Goal: Task Accomplishment & Management: Complete application form

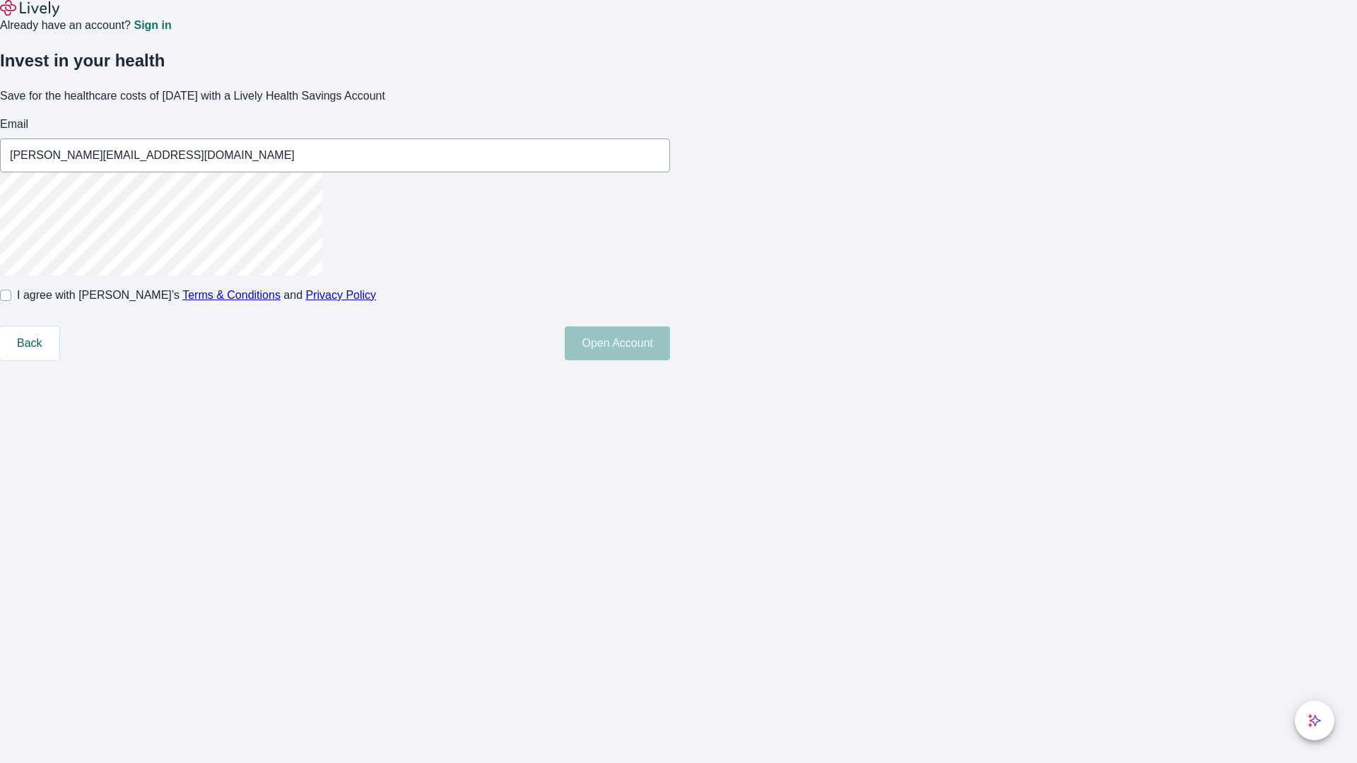
click at [11, 301] on input "I agree with Lively’s Terms & Conditions and Privacy Policy" at bounding box center [5, 295] width 11 height 11
checkbox input "true"
click at [670, 360] on button "Open Account" at bounding box center [617, 344] width 105 height 34
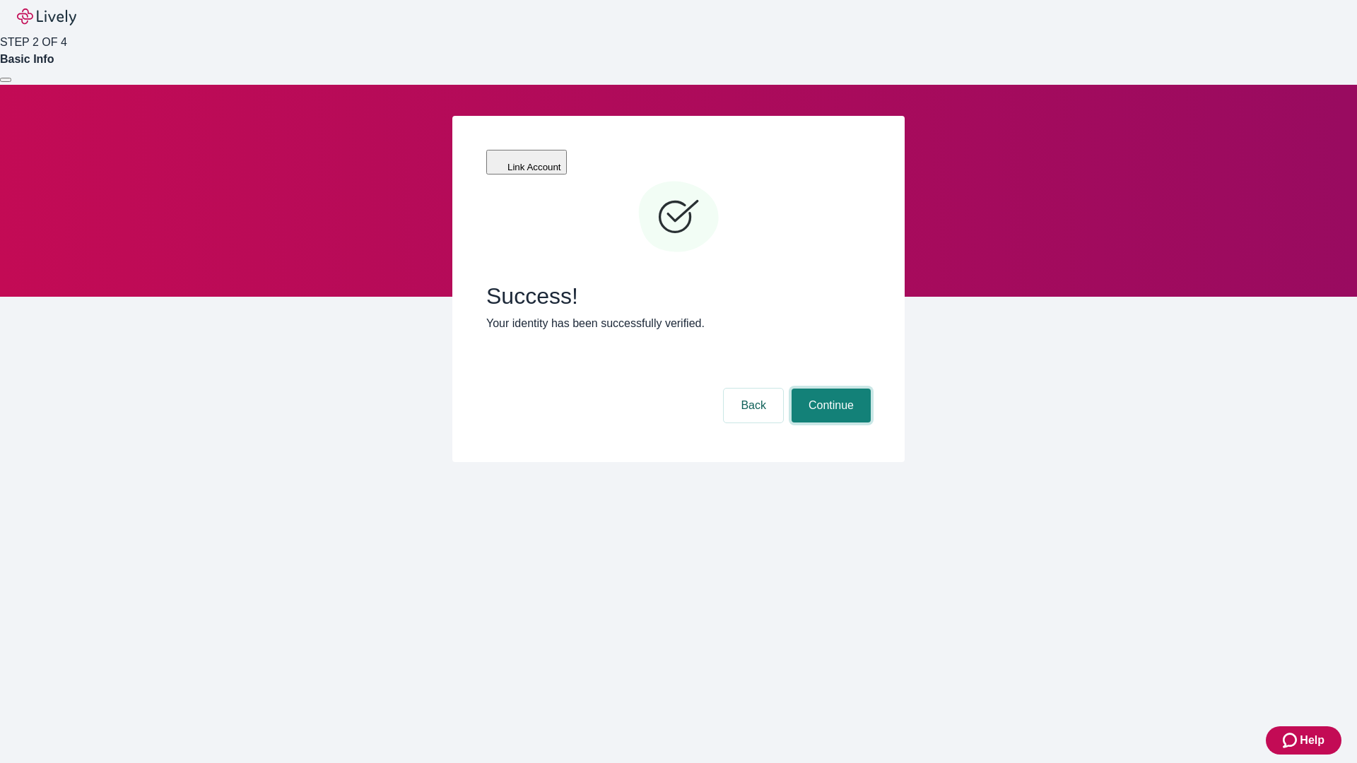
click at [829, 389] on button "Continue" at bounding box center [831, 406] width 79 height 34
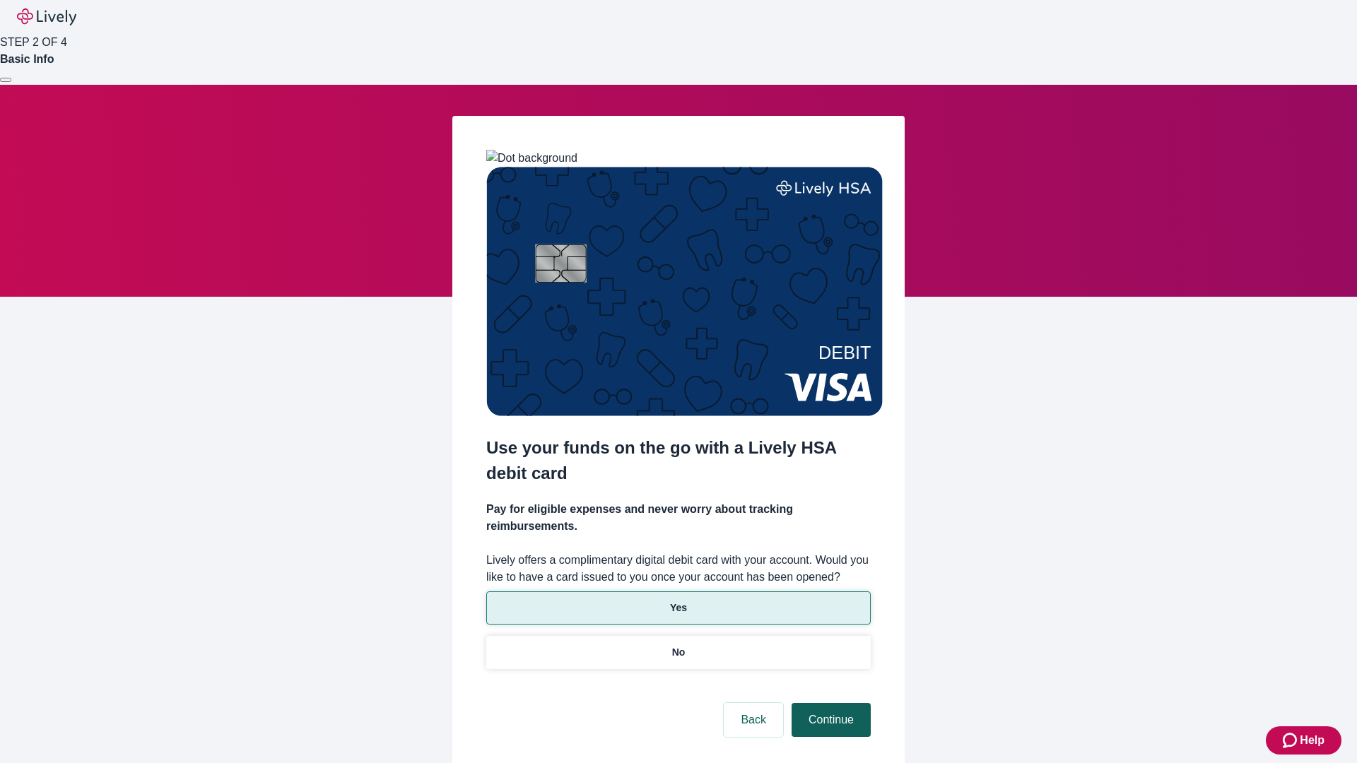
click at [678, 601] on p "Yes" at bounding box center [678, 608] width 17 height 15
click at [829, 703] on button "Continue" at bounding box center [831, 720] width 79 height 34
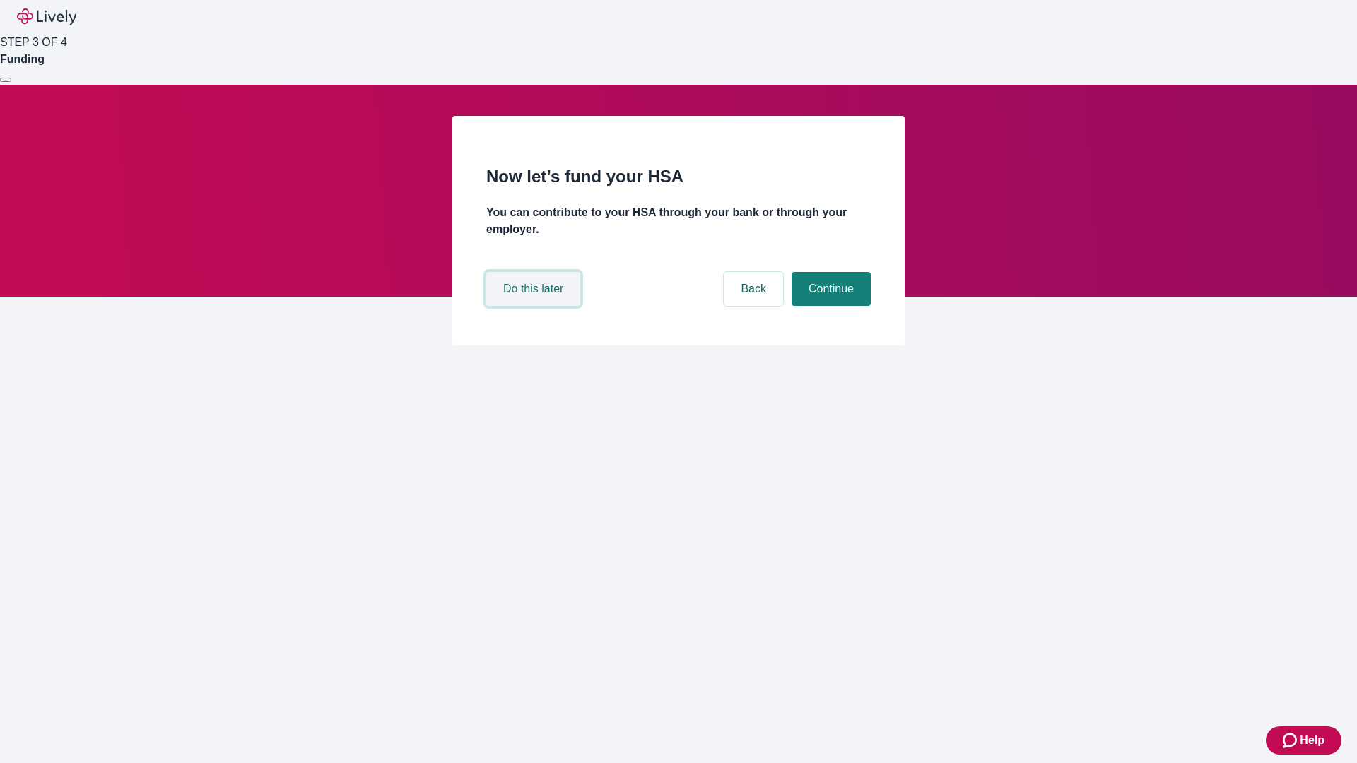
click at [535, 306] on button "Do this later" at bounding box center [533, 289] width 94 height 34
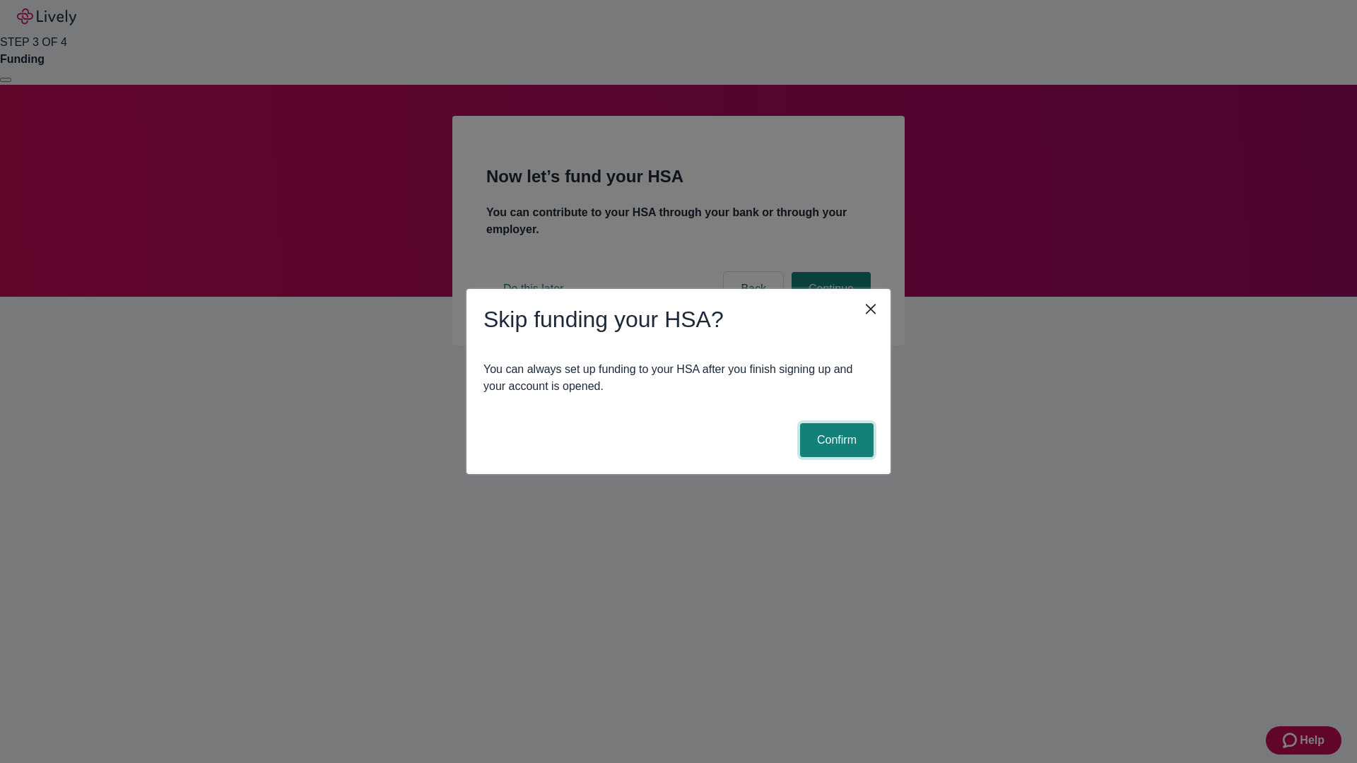
click at [835, 440] on button "Confirm" at bounding box center [837, 440] width 74 height 34
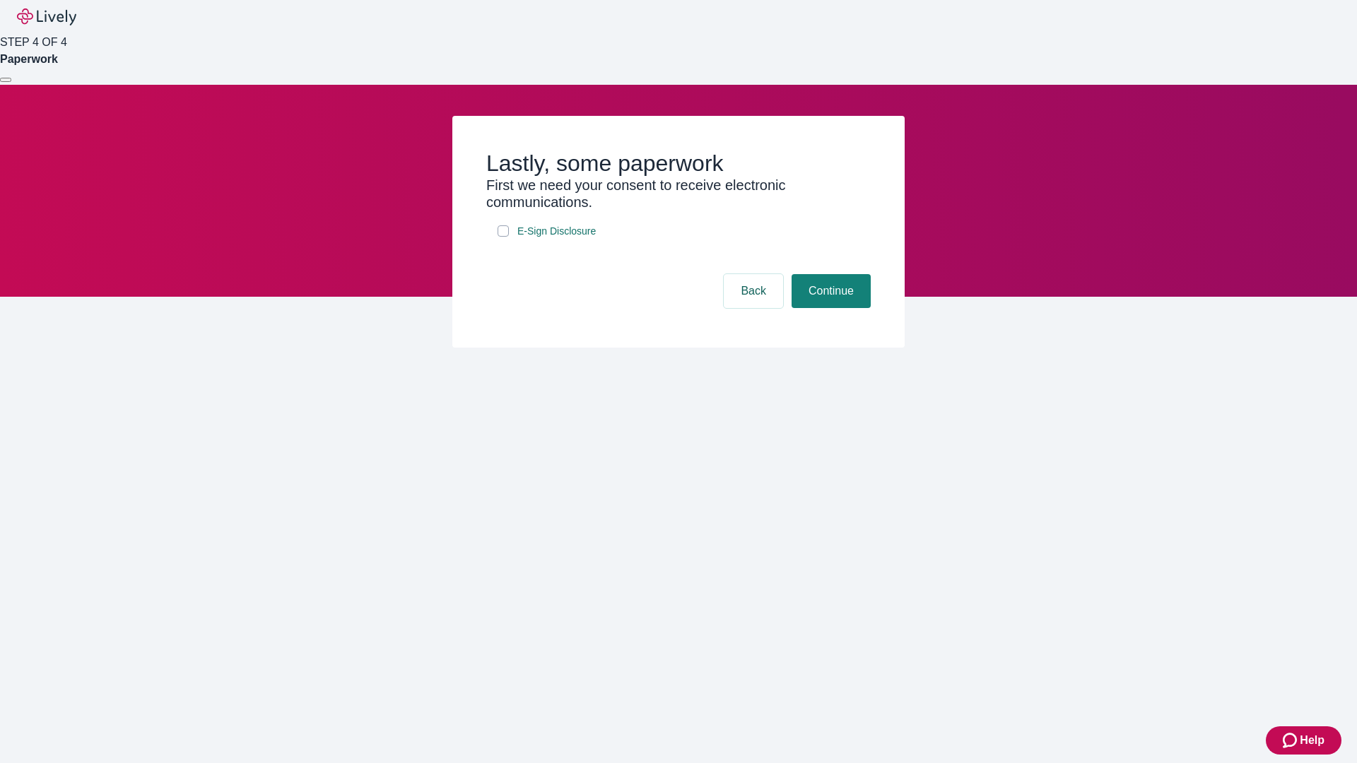
click at [503, 237] on input "E-Sign Disclosure" at bounding box center [503, 230] width 11 height 11
checkbox input "true"
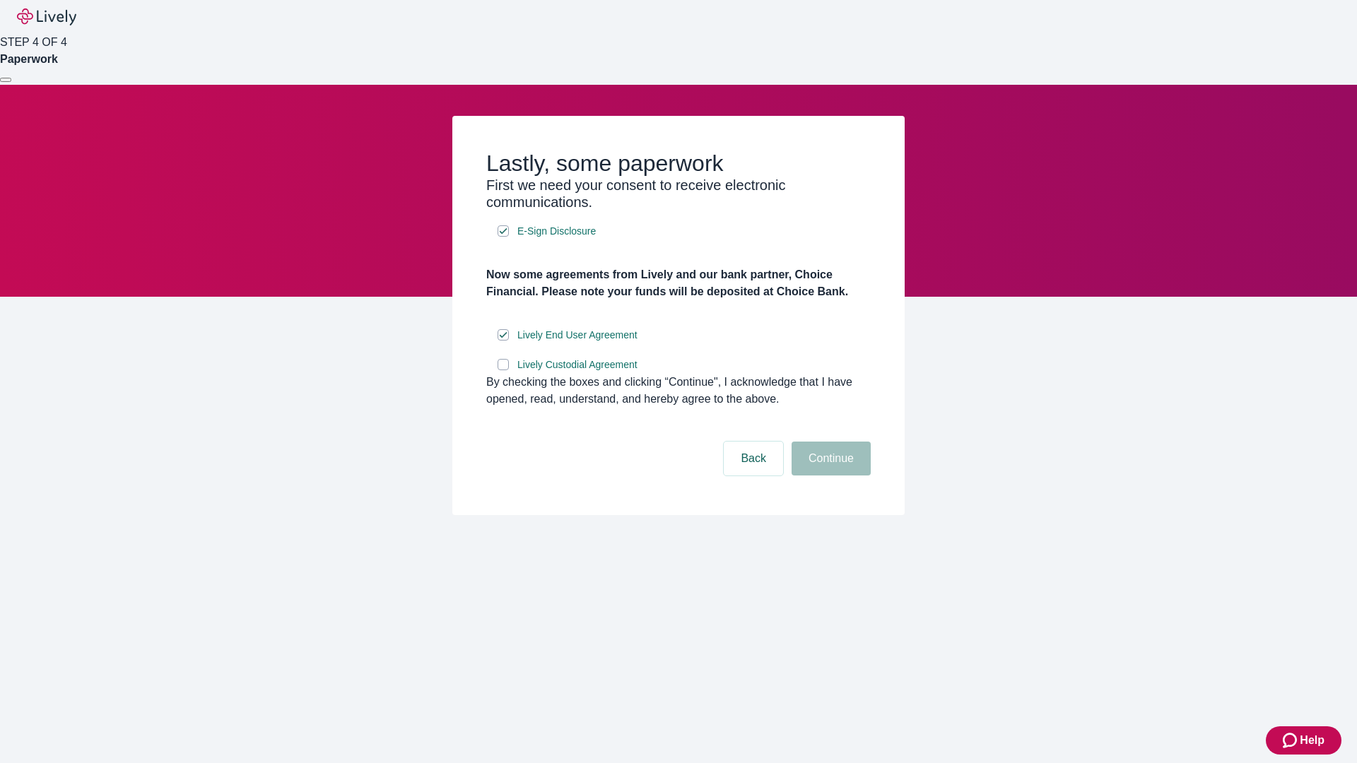
click at [503, 370] on input "Lively Custodial Agreement" at bounding box center [503, 364] width 11 height 11
checkbox input "true"
click at [829, 476] on button "Continue" at bounding box center [831, 459] width 79 height 34
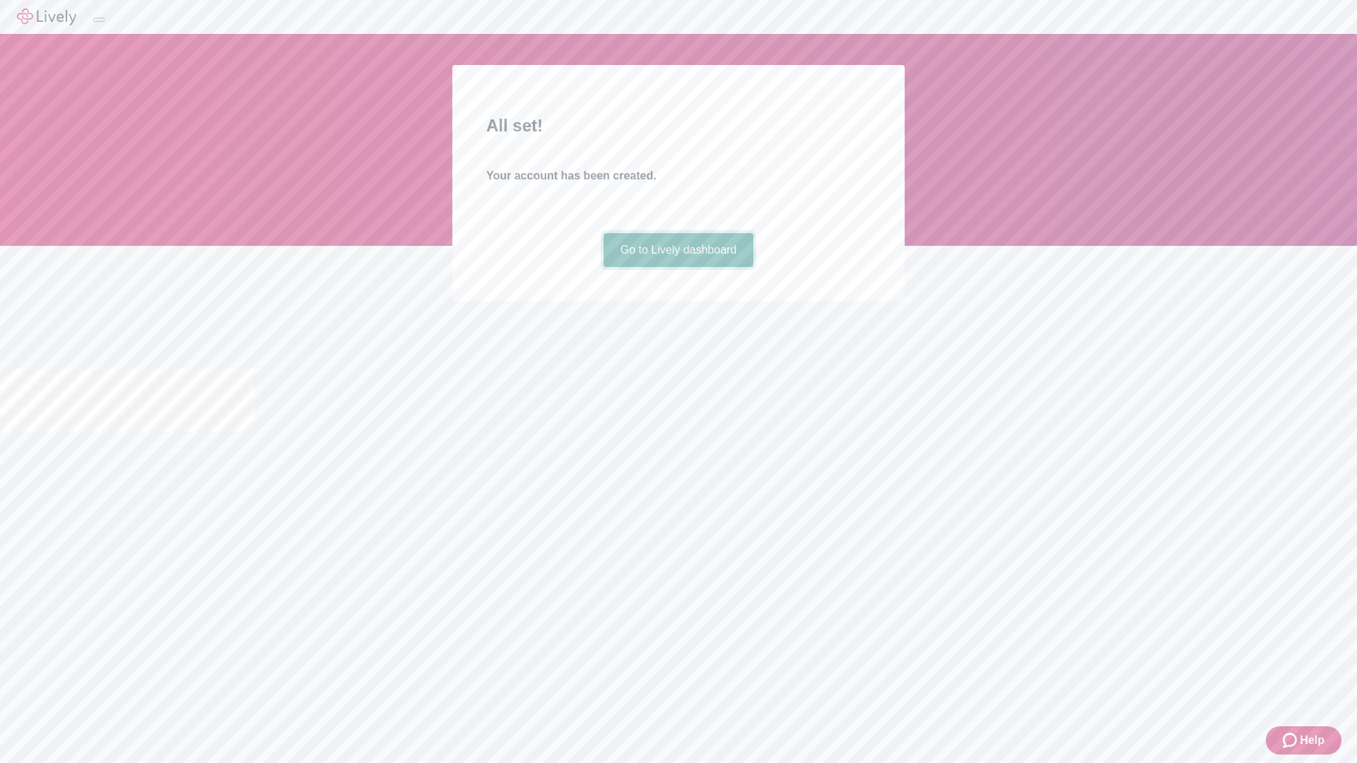
click at [678, 267] on link "Go to Lively dashboard" at bounding box center [679, 250] width 151 height 34
